Goal: Transaction & Acquisition: Purchase product/service

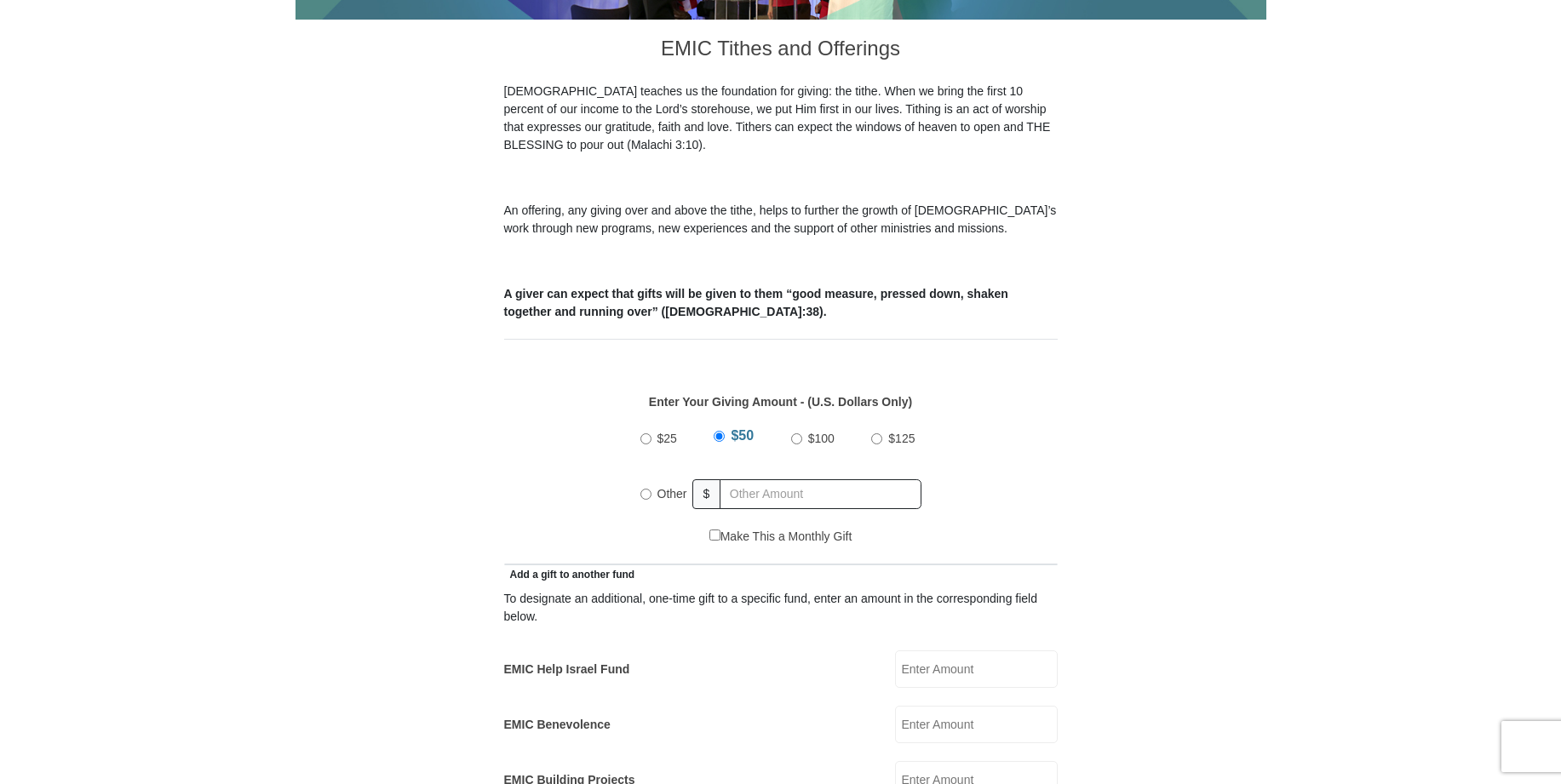
scroll to position [510, 0]
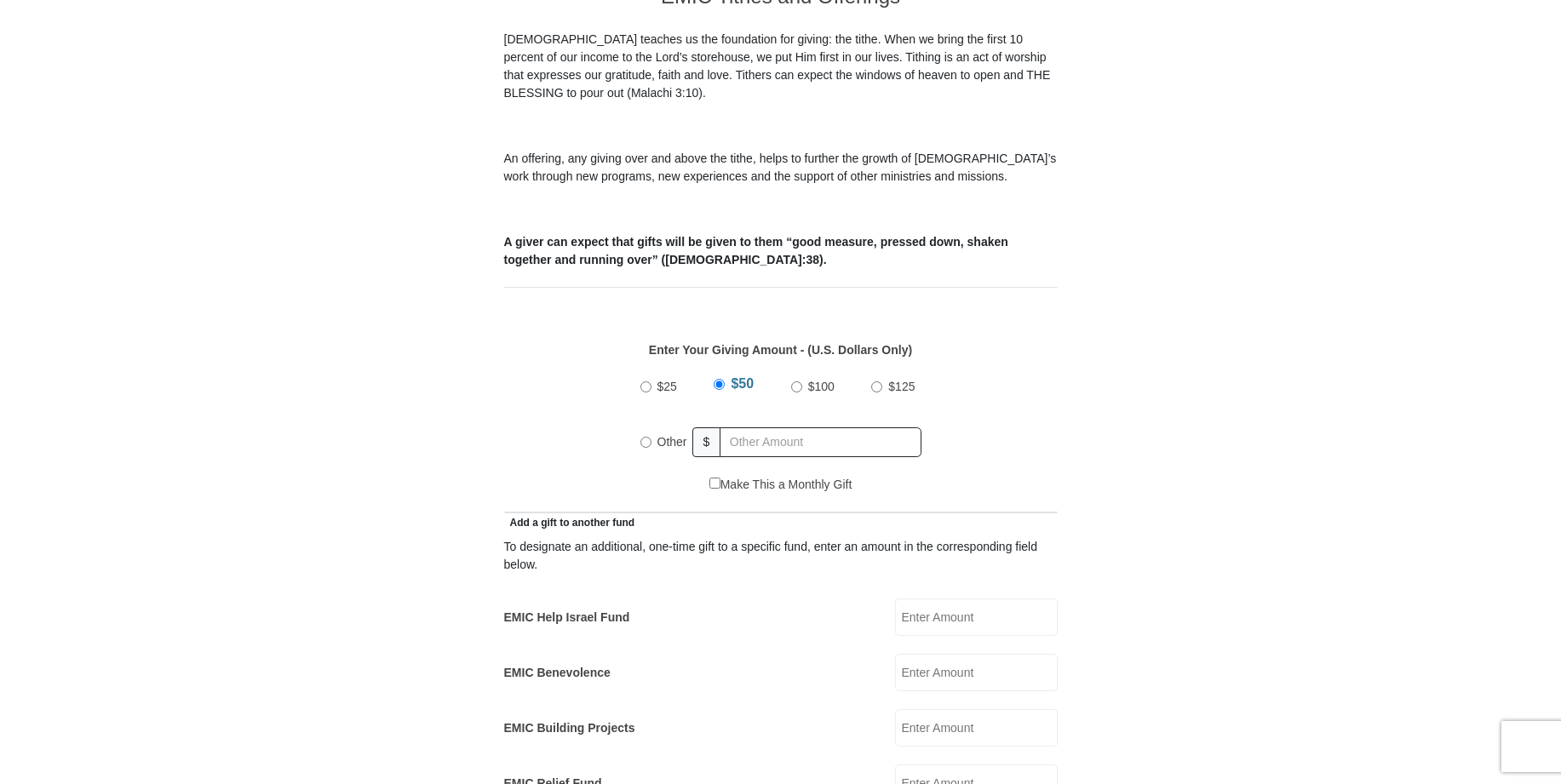
click at [647, 436] on input "Other" at bounding box center [645, 441] width 11 height 11
radio input "true"
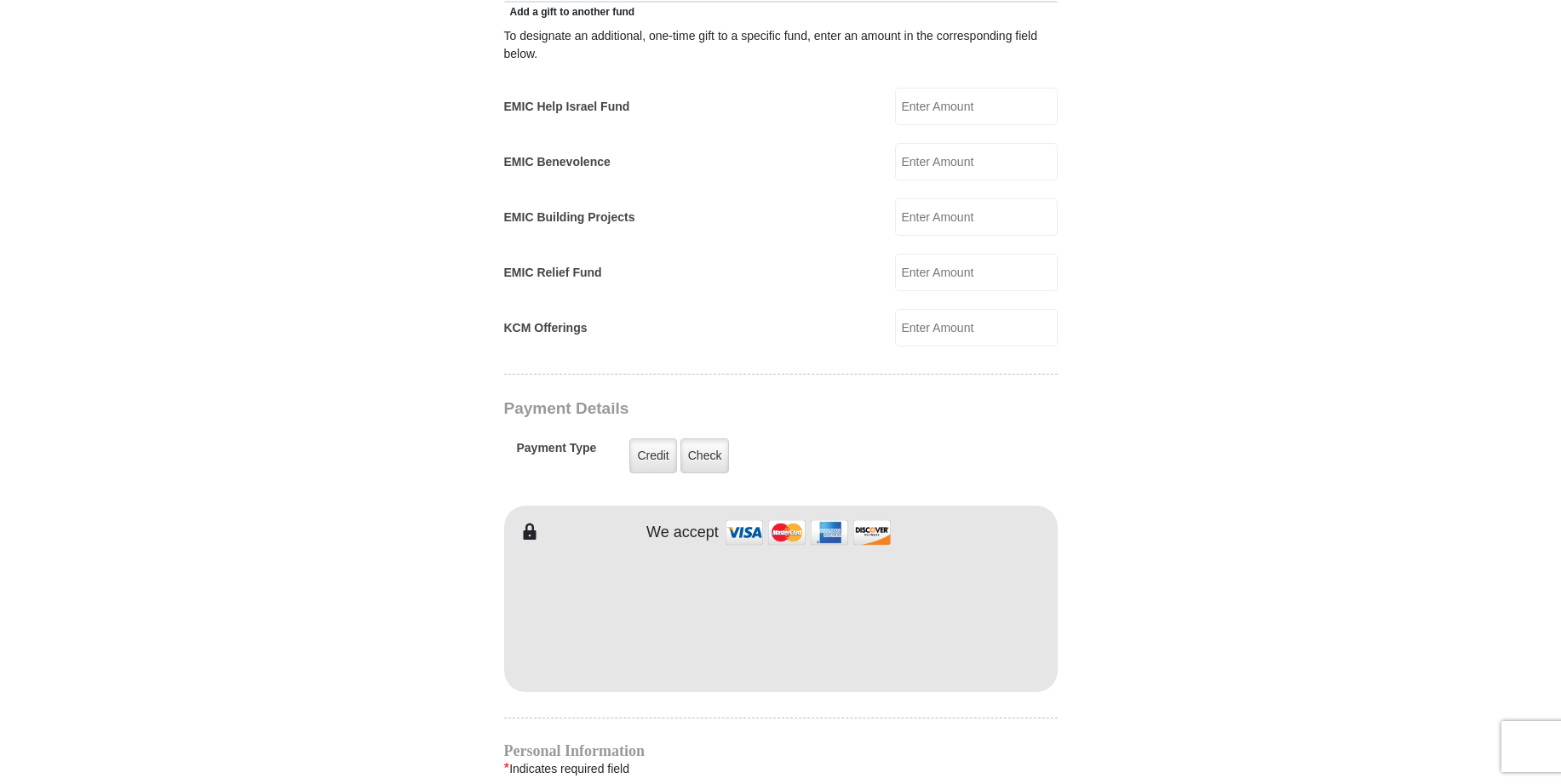
scroll to position [1106, 0]
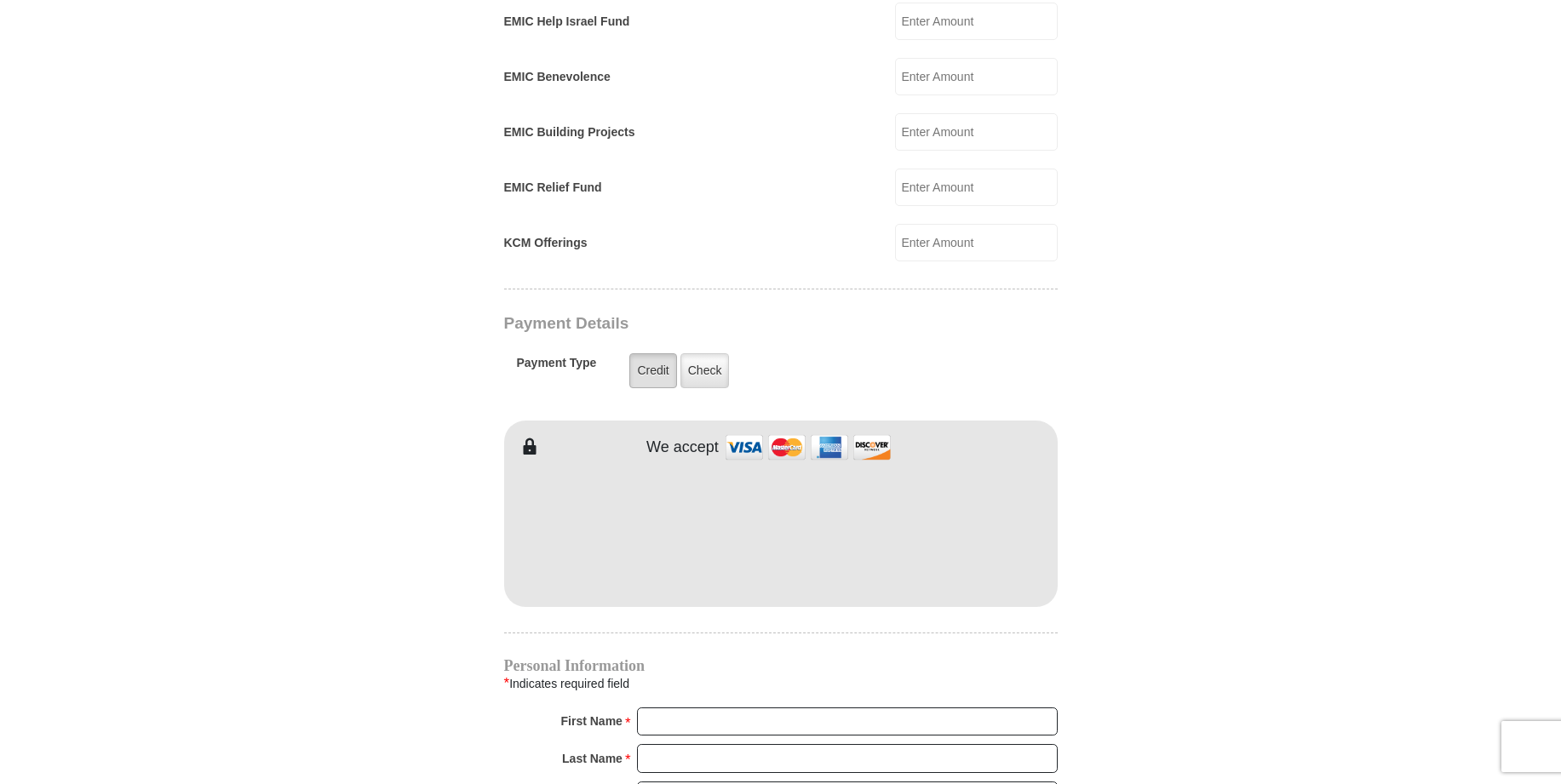
type input "116.00"
click at [645, 356] on label "Credit" at bounding box center [653, 371] width 47 height 35
click at [0, 0] on input "Credit" at bounding box center [0, 0] width 0 height 0
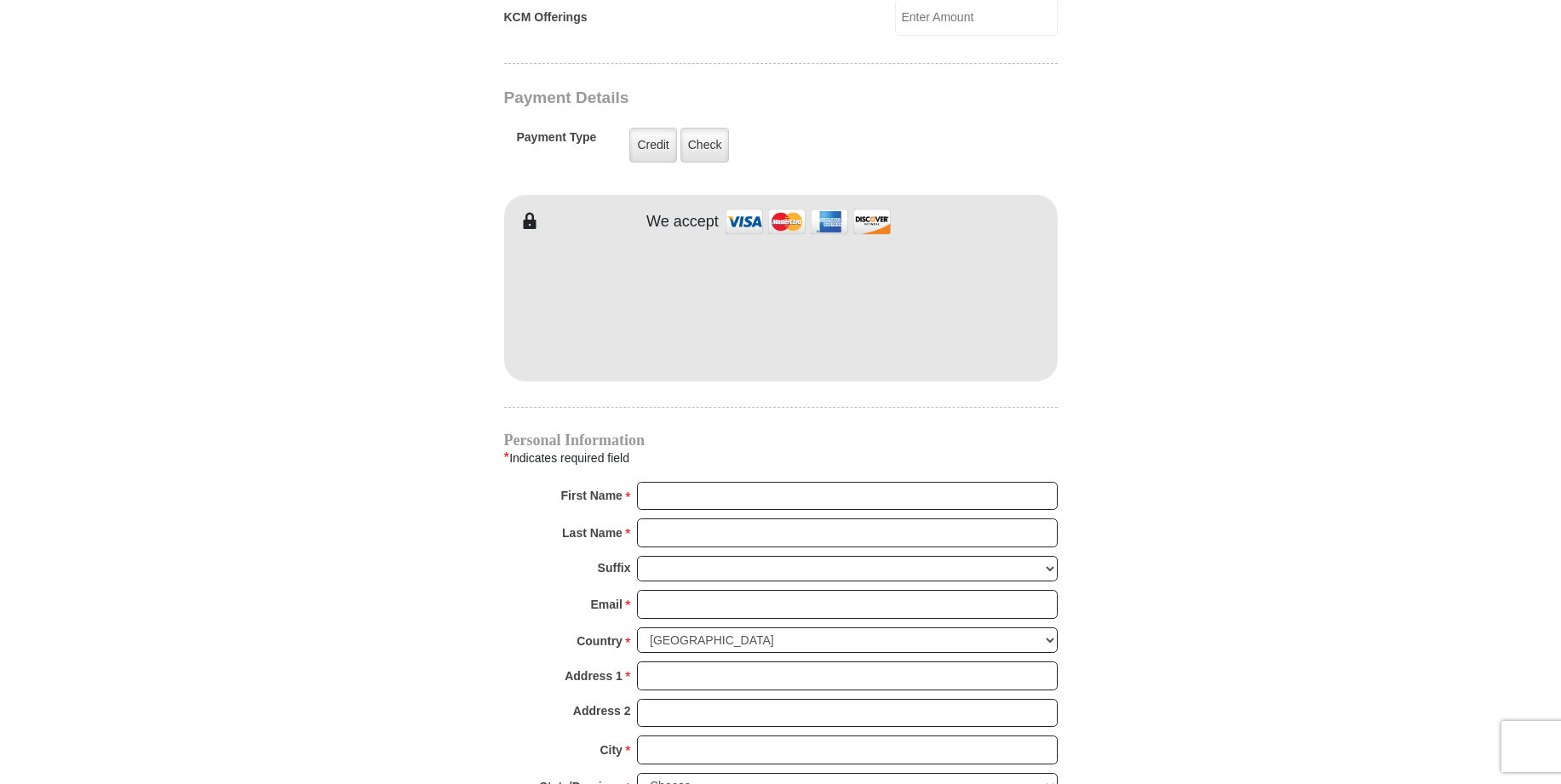
scroll to position [1362, 0]
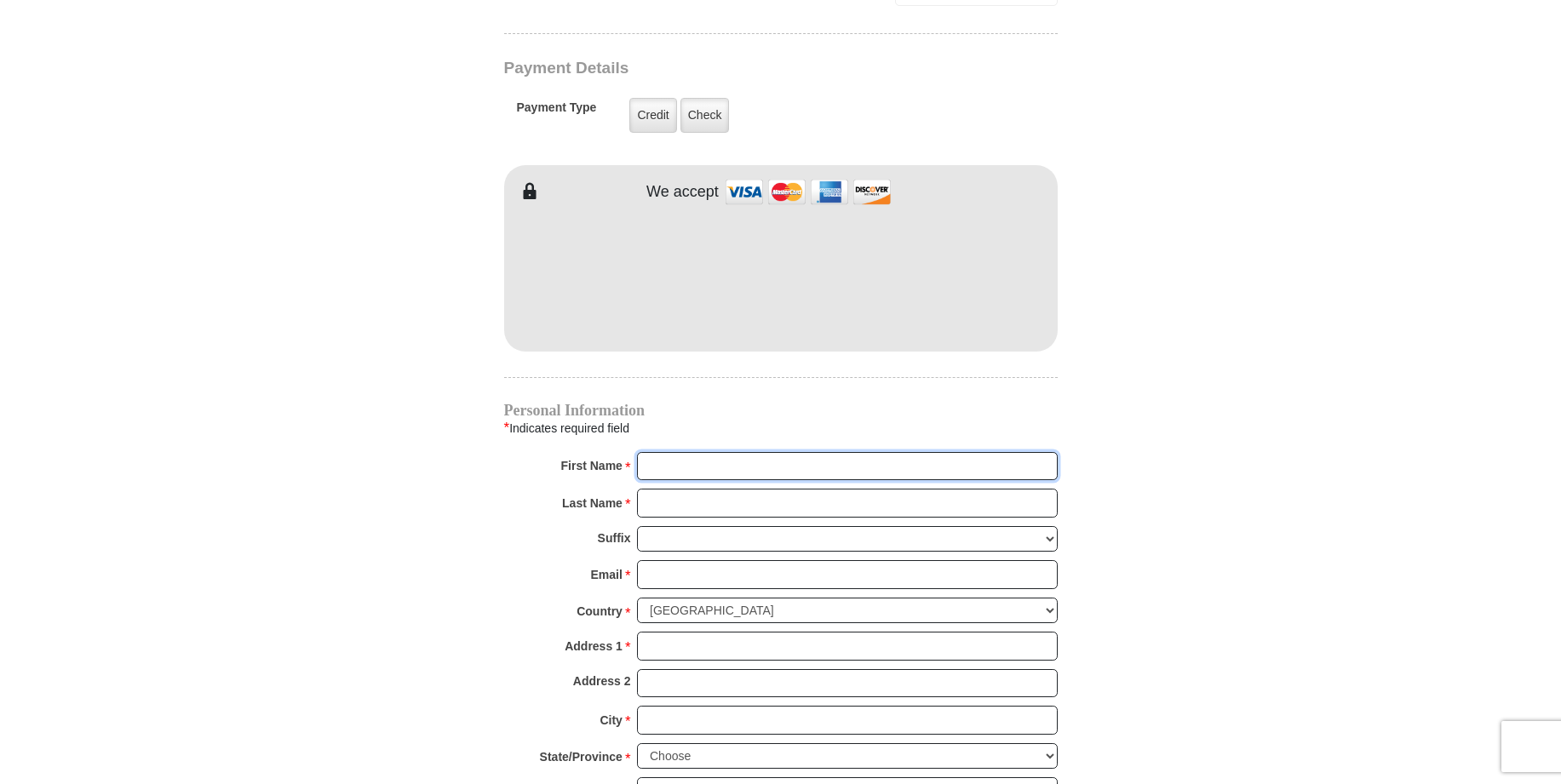
click at [666, 452] on input "First Name *" at bounding box center [848, 467] width 421 height 29
type input "Carl & Sylvia"
type input "Lambert"
type input "syllam11@gmail.com"
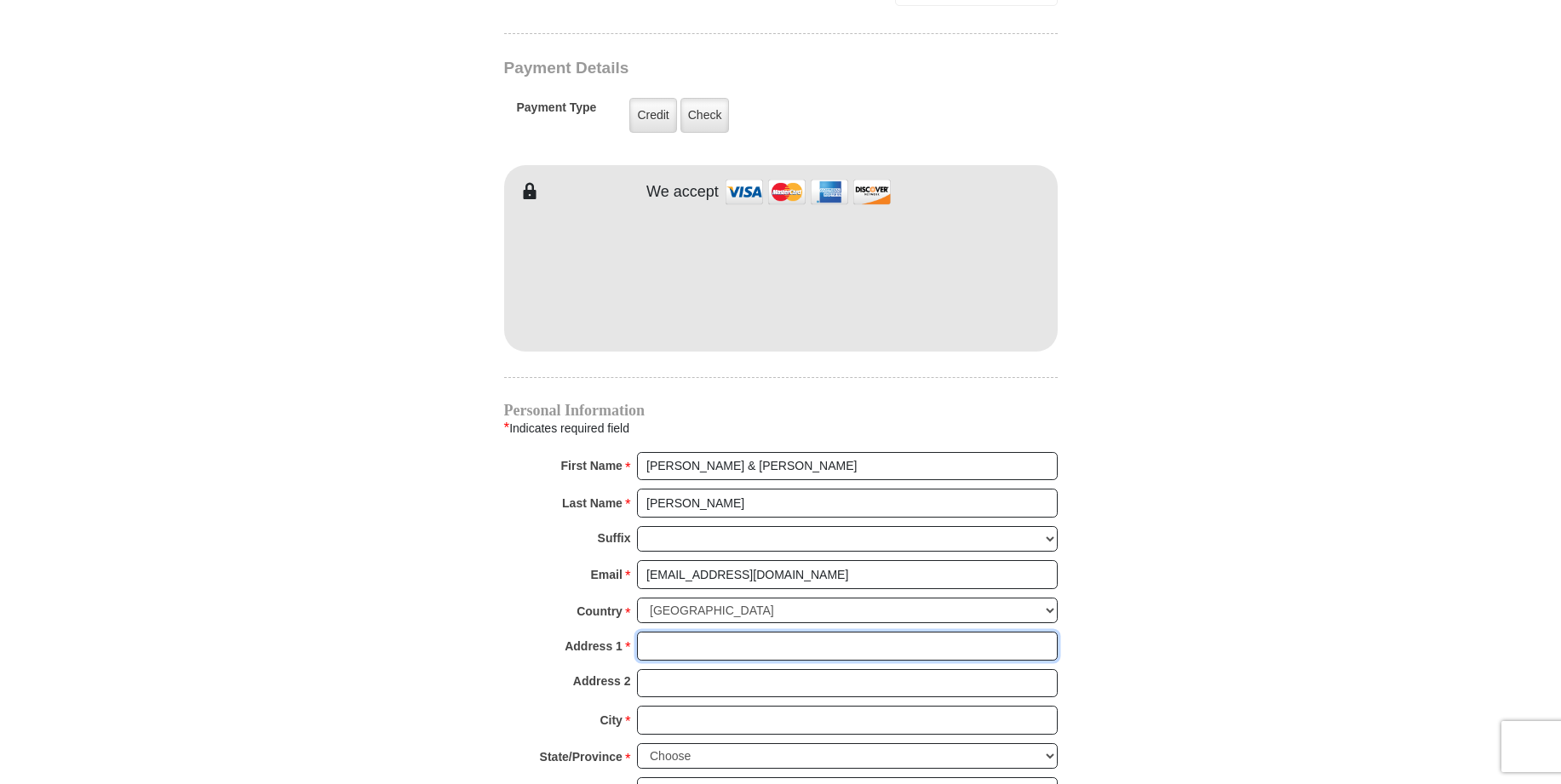
type input "6082 Hannan Trace Rd. & Sylvia"
type input "6082 Hannan Trace Rd."
type input "Patriot"
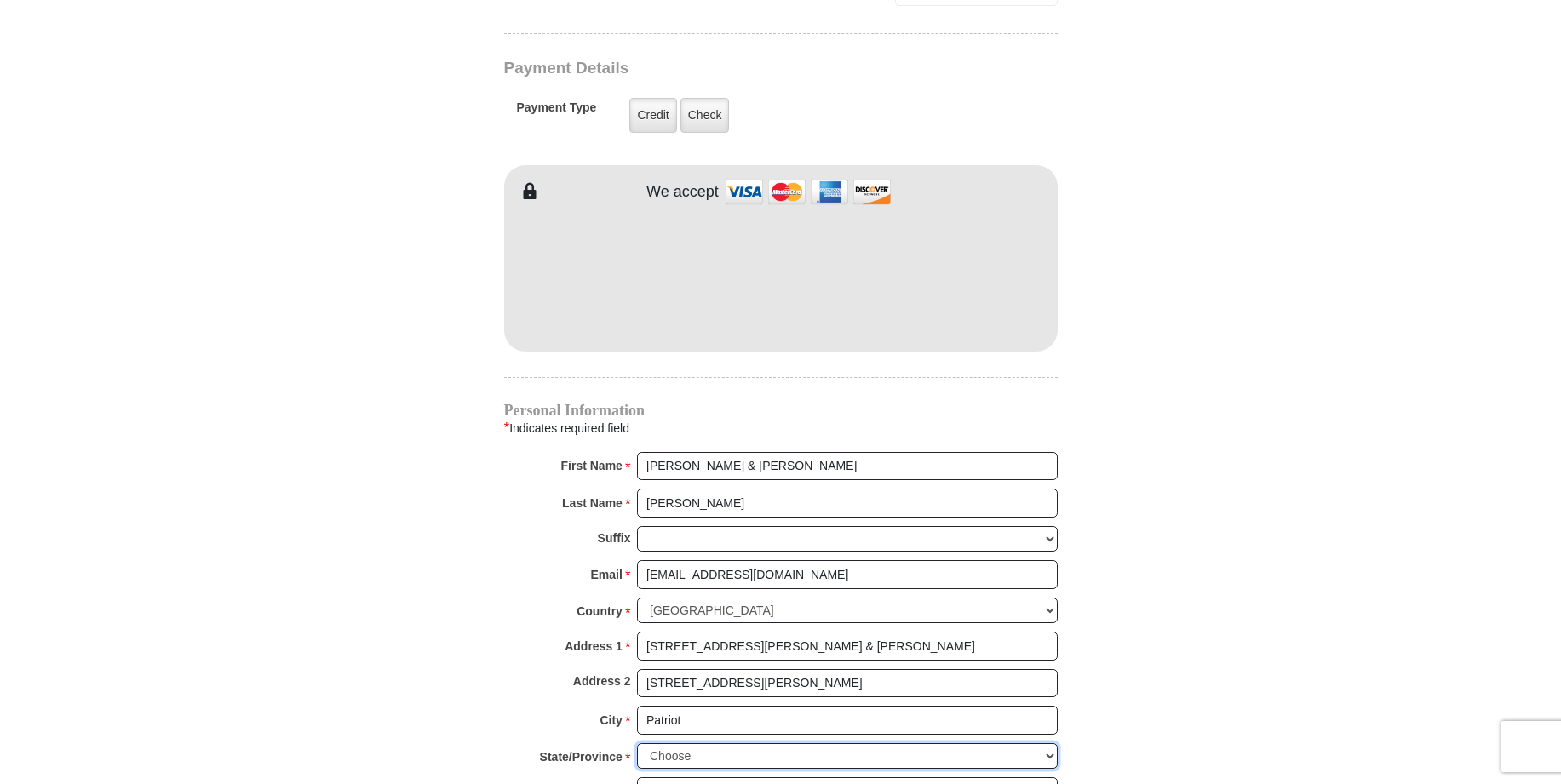
select select "OH"
type input "45658"
type input "7402566490"
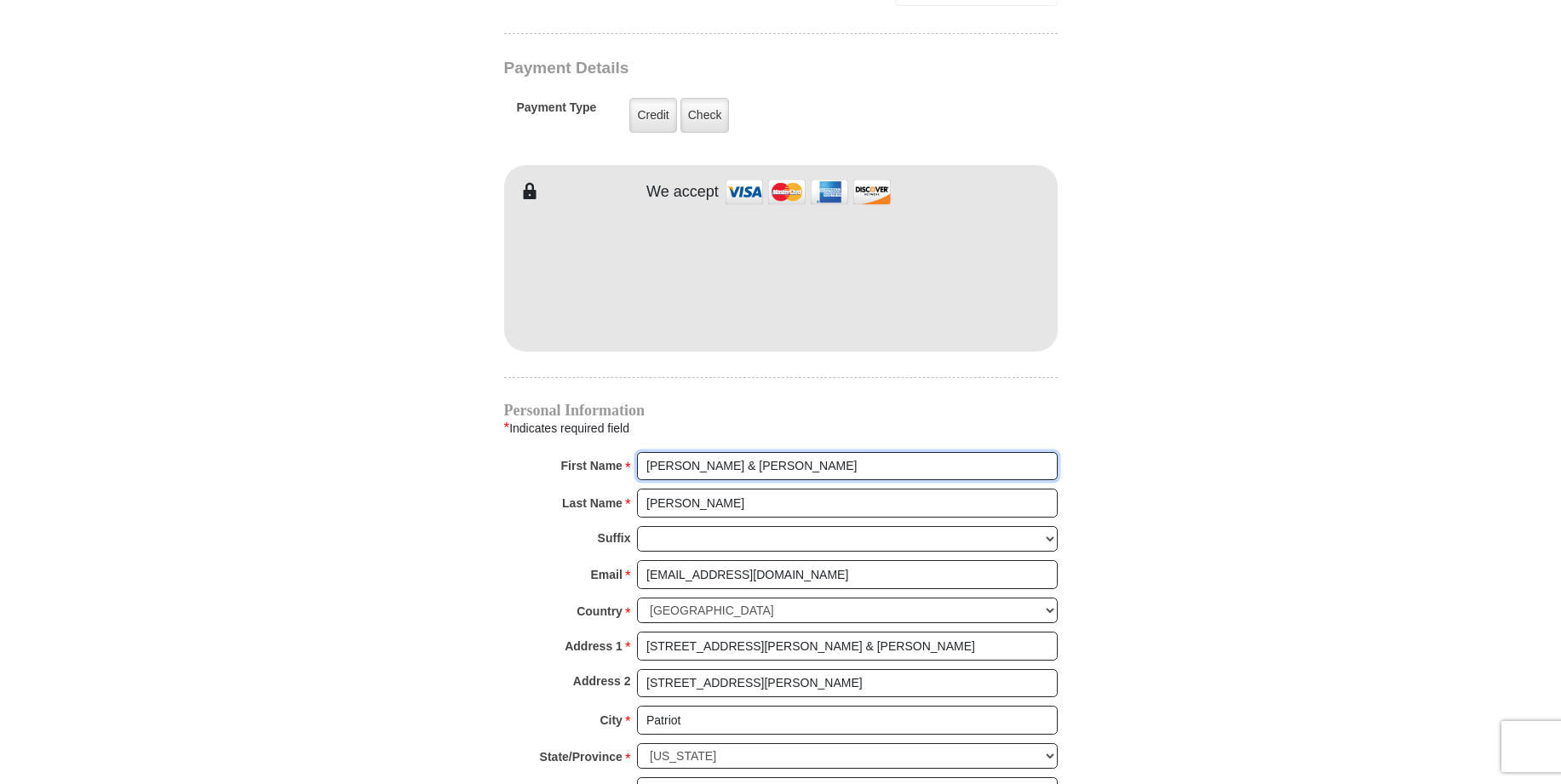
scroll to position [1447, 0]
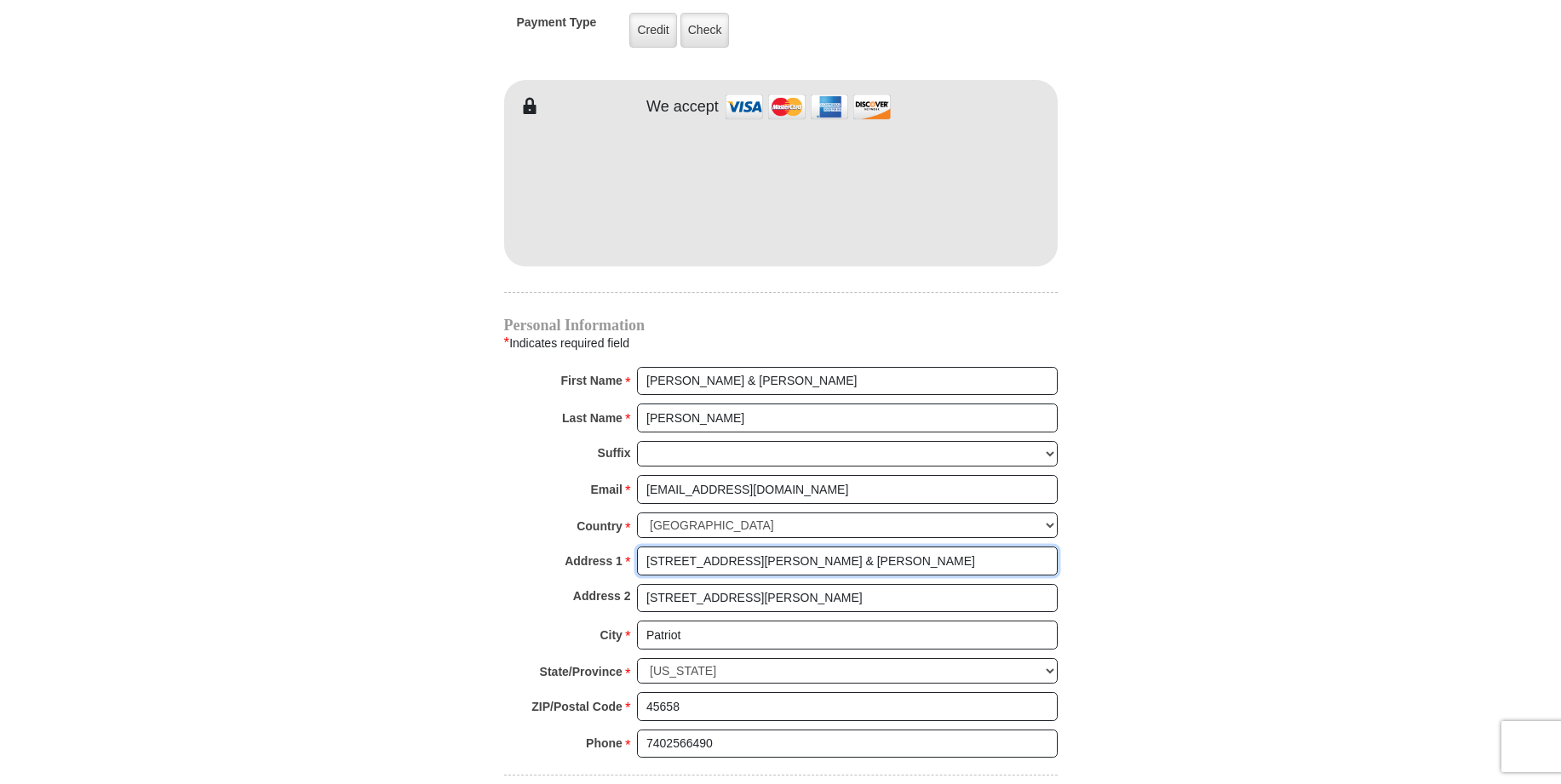
click at [825, 546] on input "6082 Hannan Trace Rd. & Sylvia" at bounding box center [848, 561] width 421 height 29
type input "6082 Hannan Trace Rd."
click at [200, 526] on body "Eagle Mountain International Church Online Giving Because of gifts like yours, …" at bounding box center [780, 97] width 1561 height 3089
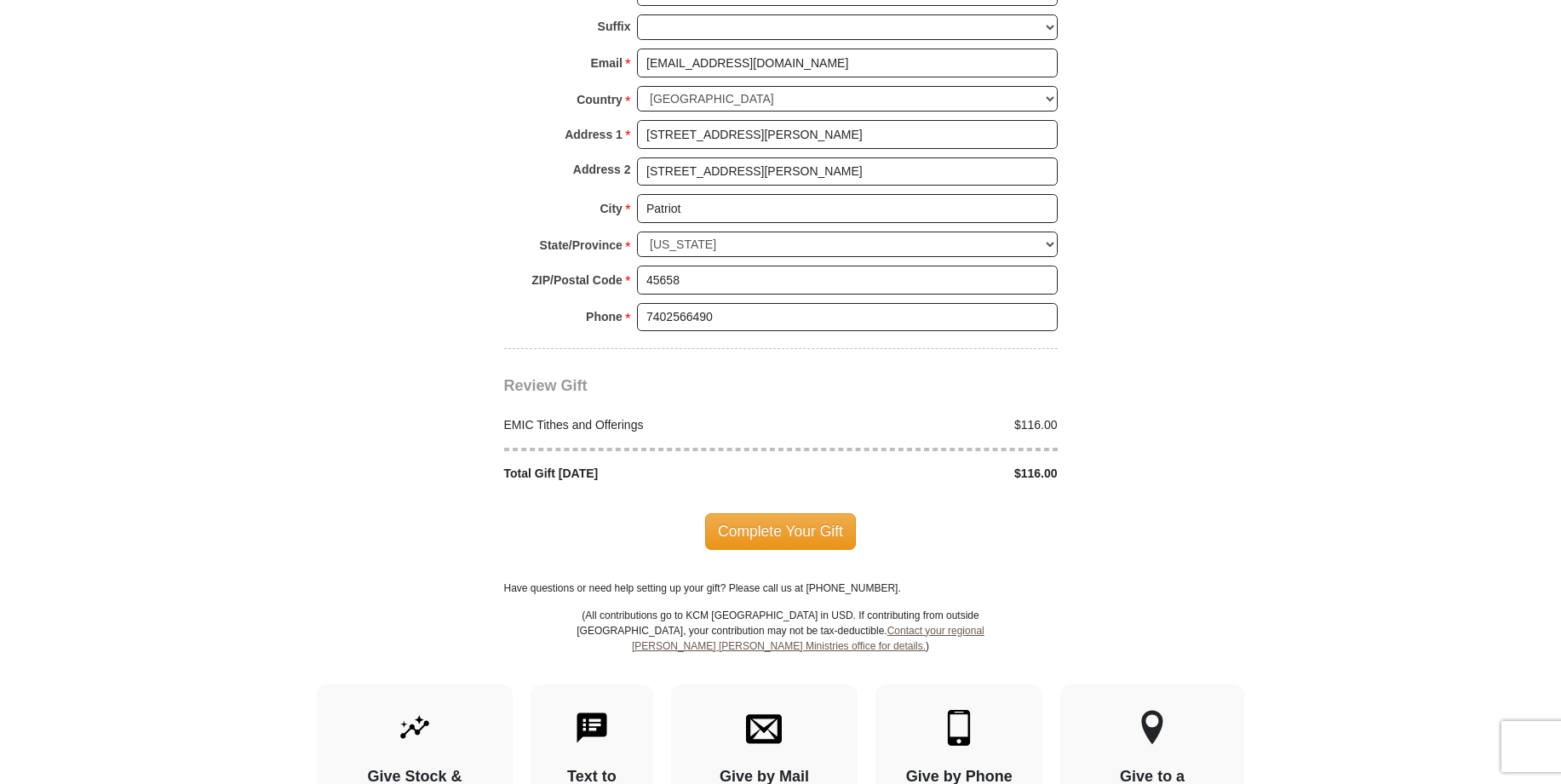
scroll to position [1958, 0]
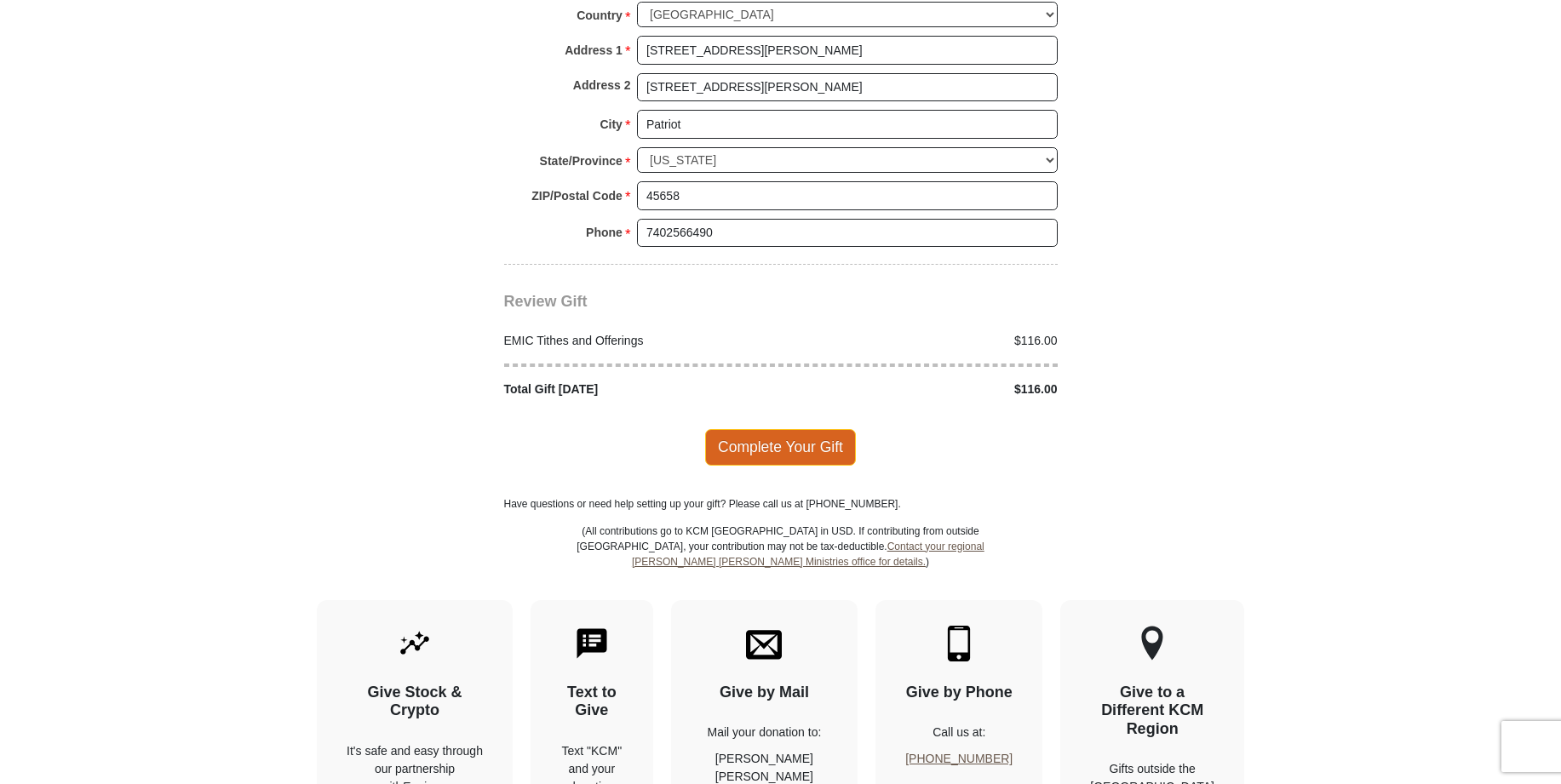
click at [761, 429] on span "Complete Your Gift" at bounding box center [780, 446] width 151 height 36
